Goal: Obtain resource: Download file/media

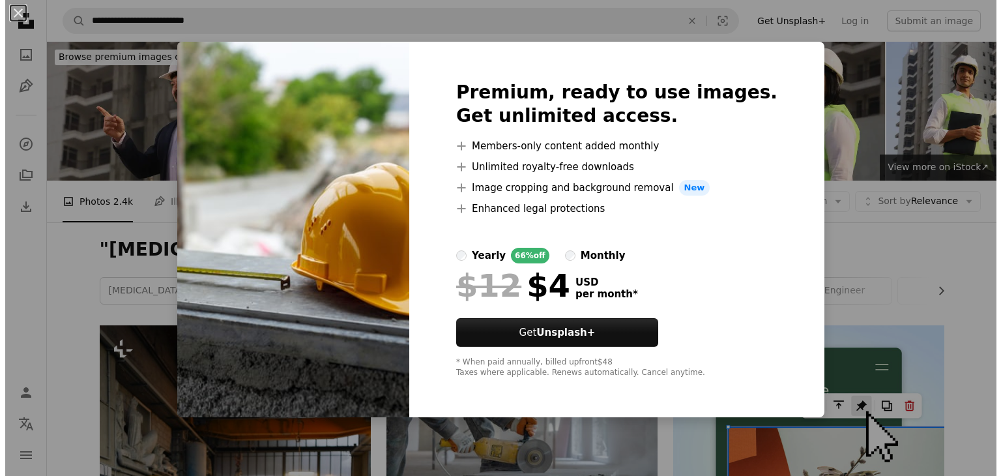
scroll to position [1822, 0]
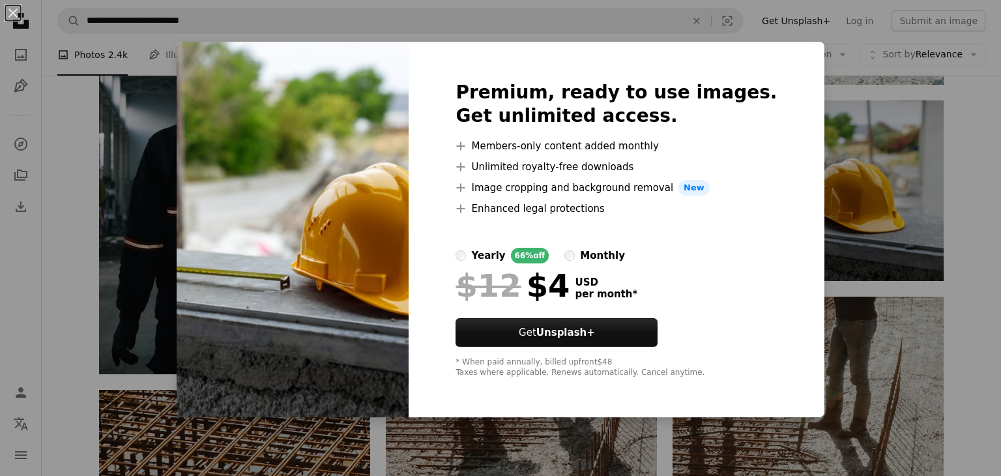
click at [884, 264] on div "An X shape Premium, ready to use images. Get unlimited access. A plus sign Memb…" at bounding box center [500, 238] width 1001 height 476
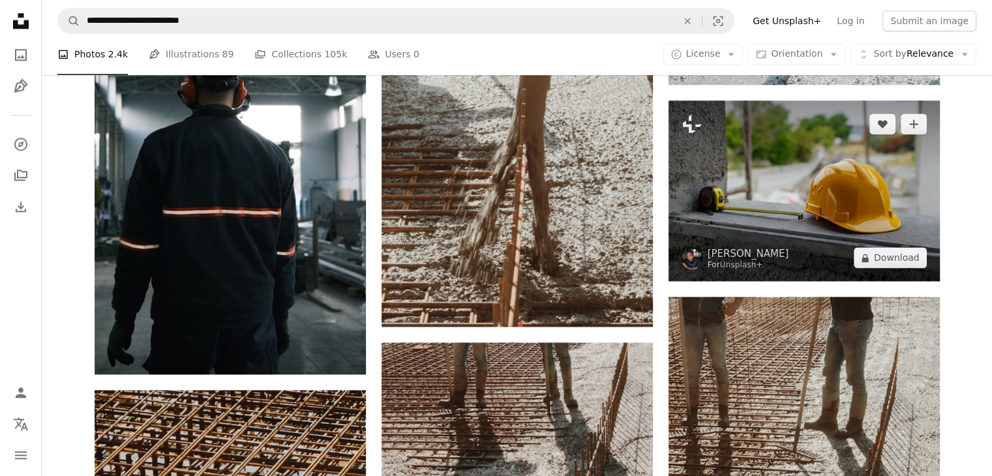
click at [827, 179] on img at bounding box center [803, 190] width 271 height 181
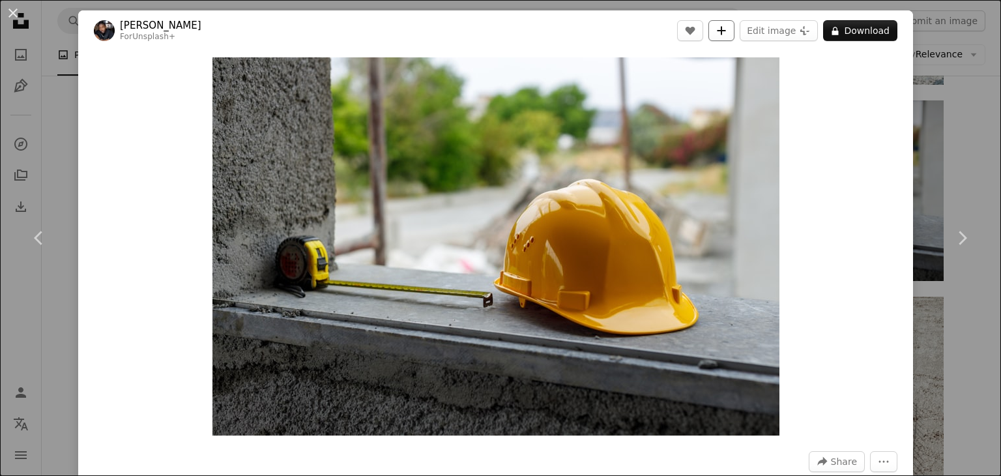
click at [723, 24] on button "A plus sign" at bounding box center [722, 30] width 26 height 21
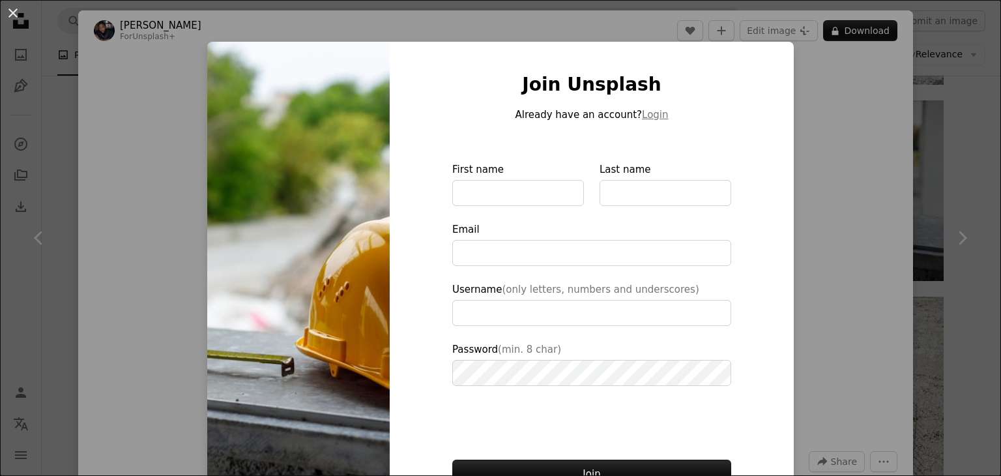
click at [834, 133] on div "An X shape Join Unsplash Already have an account? Login First name Last name Em…" at bounding box center [500, 238] width 1001 height 476
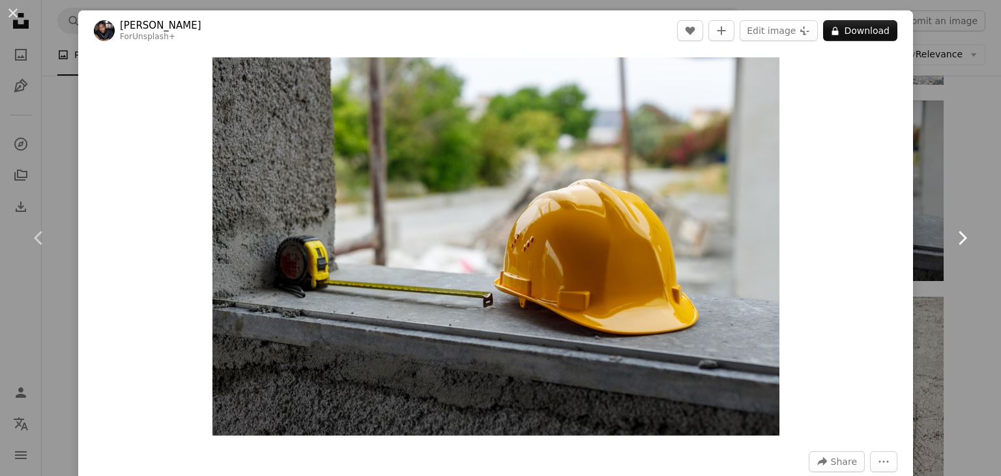
click at [923, 183] on link "Chevron right" at bounding box center [962, 237] width 78 height 125
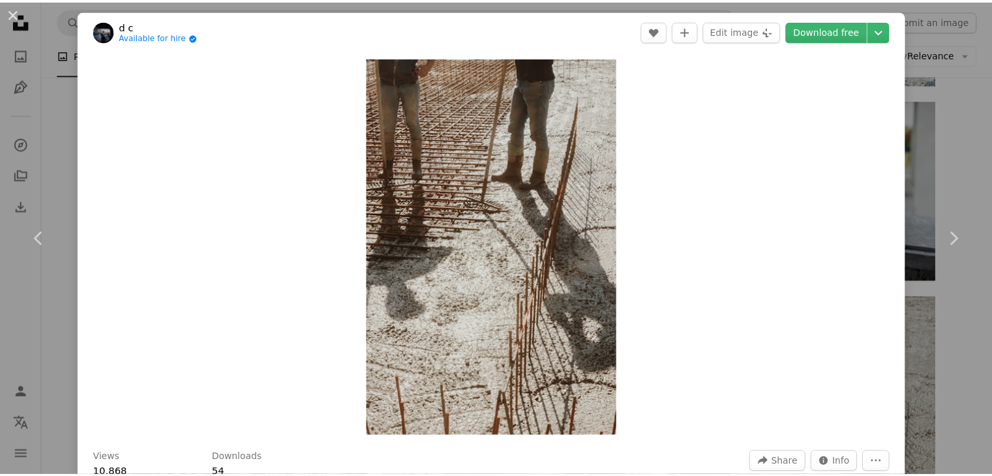
scroll to position [416, 0]
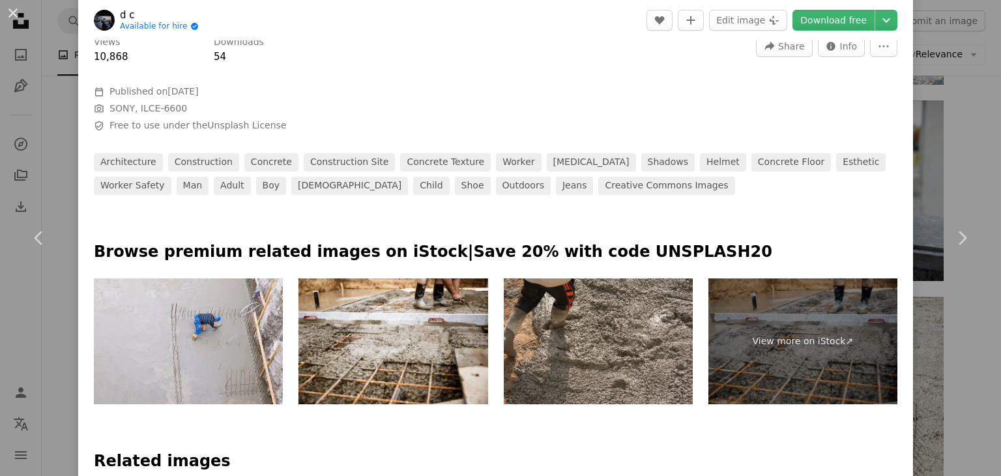
click at [964, 132] on div "An X shape Chevron left Chevron right d c Available for hire A checkmark inside…" at bounding box center [500, 238] width 1001 height 476
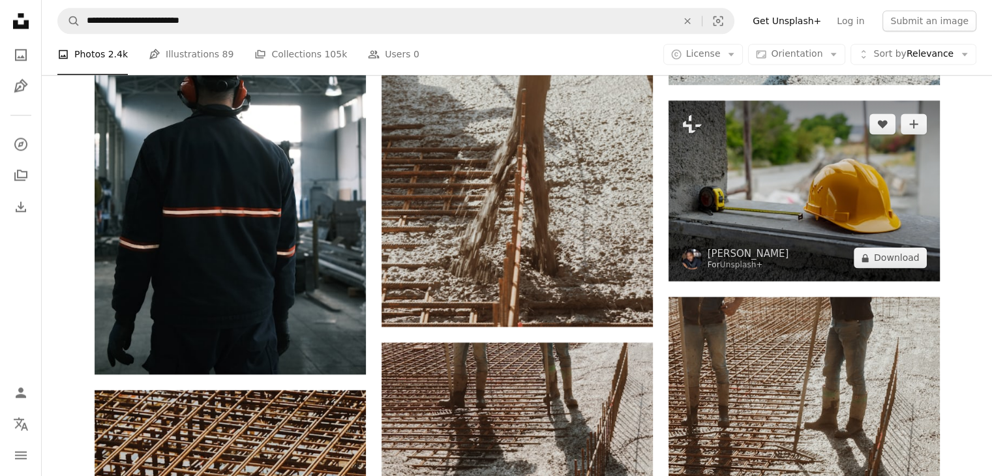
click at [779, 214] on img at bounding box center [803, 190] width 271 height 181
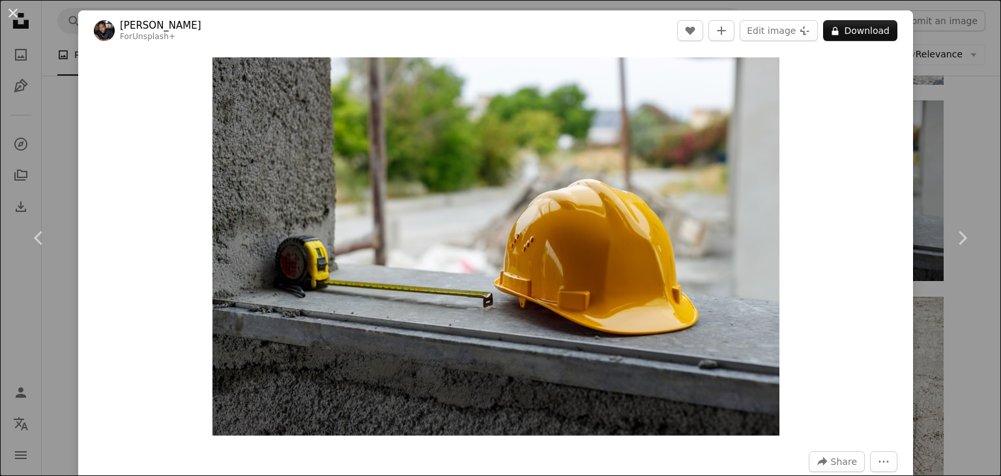
click at [915, 138] on div "An X shape Chevron left Chevron right Ben Iwara For Unsplash+ A heart A plus si…" at bounding box center [500, 238] width 1001 height 476
